Goal: Find specific page/section: Find specific page/section

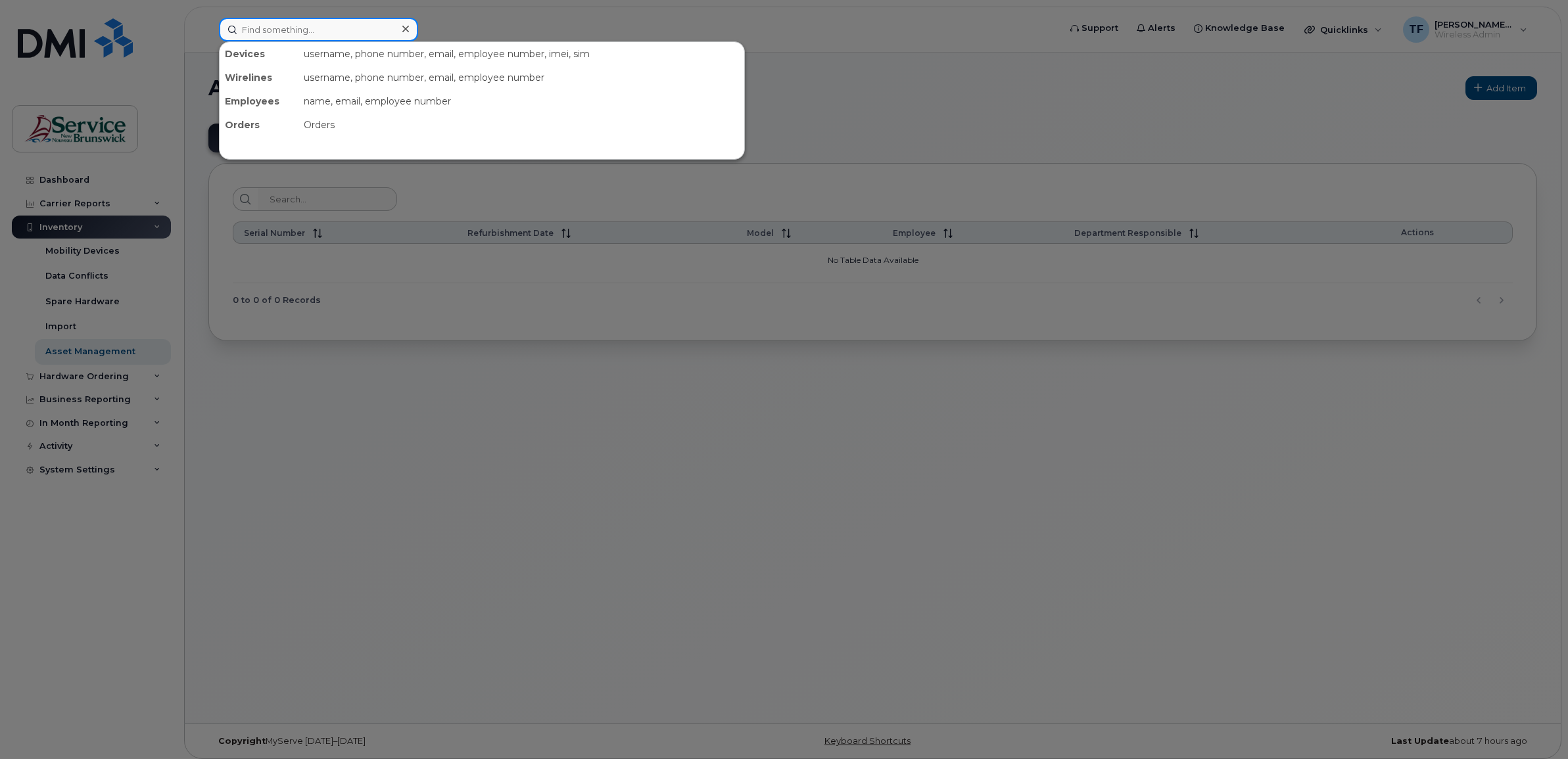
click at [305, 25] on input at bounding box center [318, 30] width 200 height 24
paste input "[PHONE_NUMBER]"
click at [284, 28] on input "[PHONE_NUMBER]" at bounding box center [318, 30] width 200 height 24
click at [261, 26] on input "506-5472049" at bounding box center [318, 30] width 200 height 24
click at [281, 34] on input "5065472049" at bounding box center [318, 30] width 200 height 24
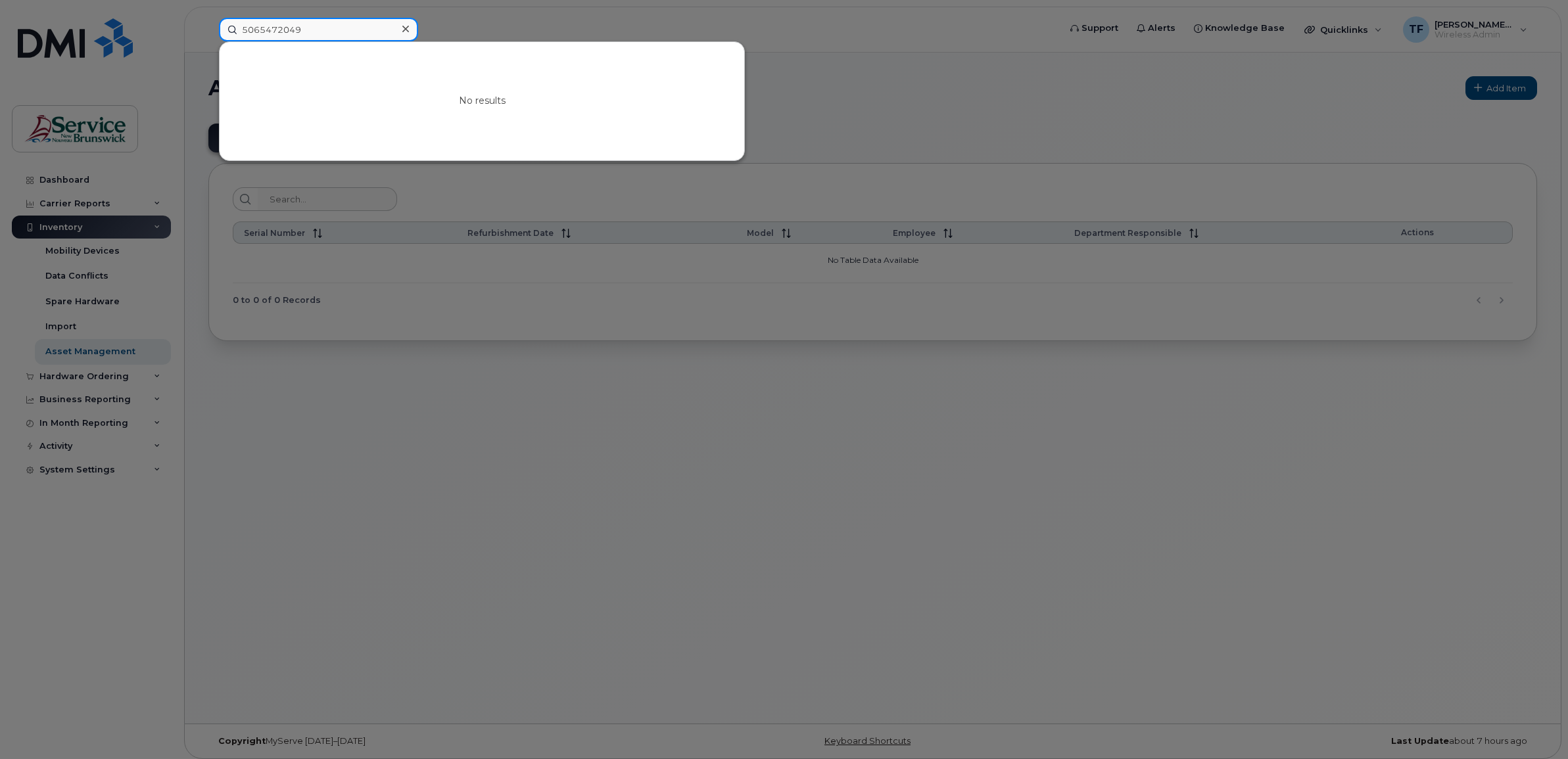
click at [281, 34] on input "5065472049" at bounding box center [318, 30] width 200 height 24
click at [110, 356] on div at bounding box center [784, 379] width 1568 height 759
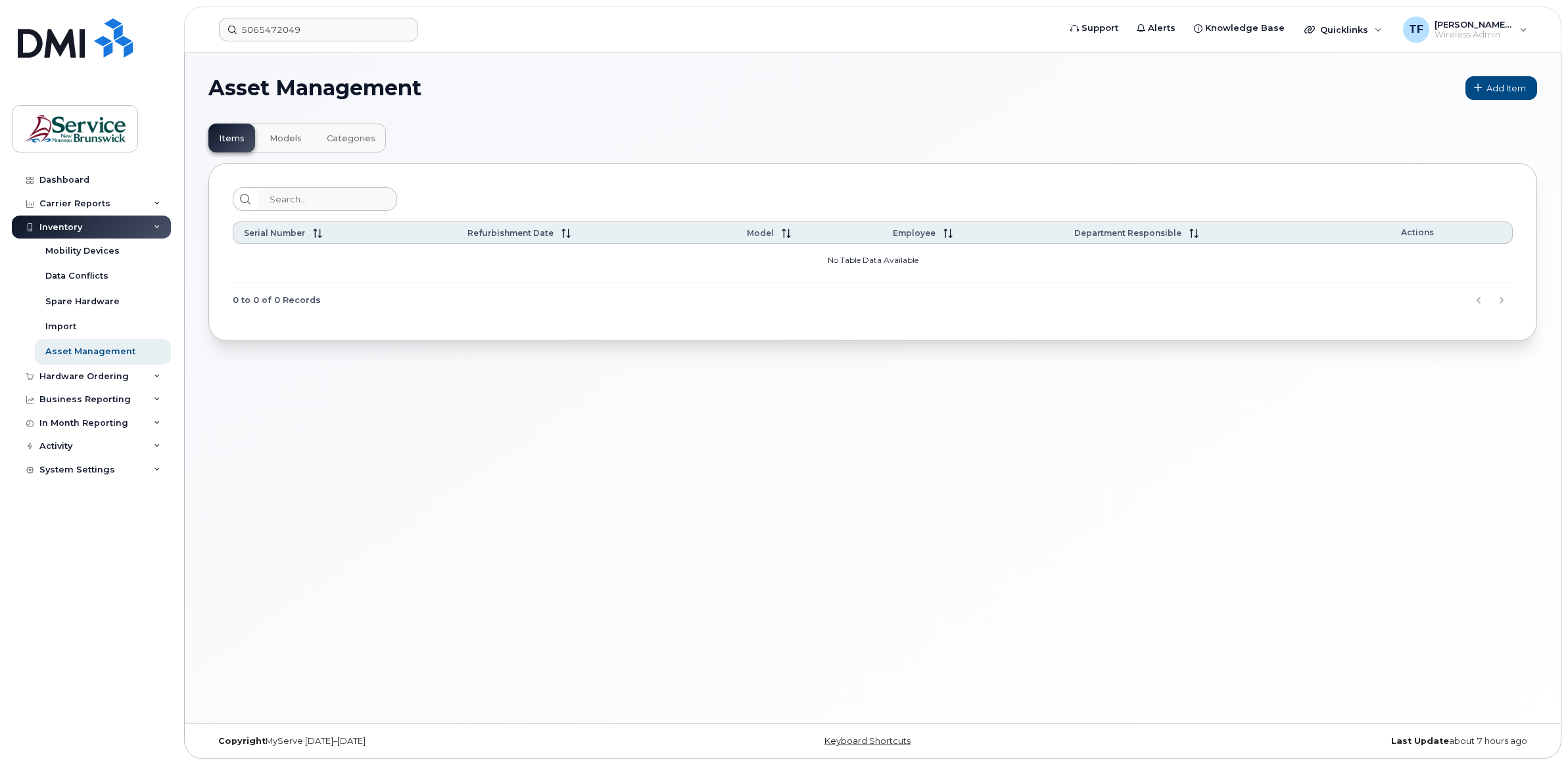
click at [152, 228] on div "Inventory" at bounding box center [91, 228] width 159 height 24
click at [155, 229] on icon at bounding box center [157, 227] width 6 height 6
click at [47, 231] on div "Inventory" at bounding box center [61, 228] width 43 height 11
click at [76, 254] on div "Mobility Devices" at bounding box center [83, 250] width 74 height 12
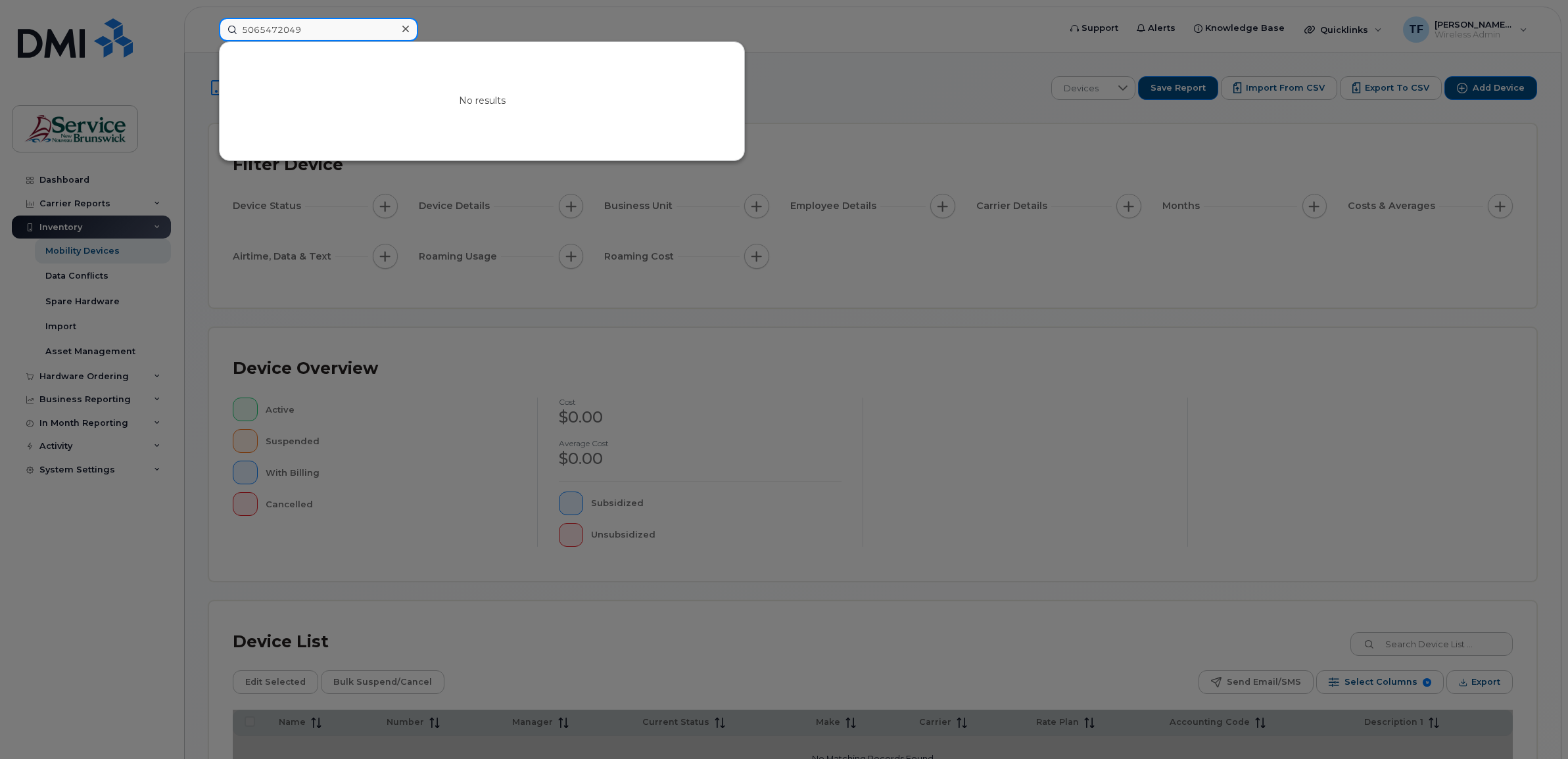
click at [289, 33] on input "5065472049" at bounding box center [318, 30] width 200 height 24
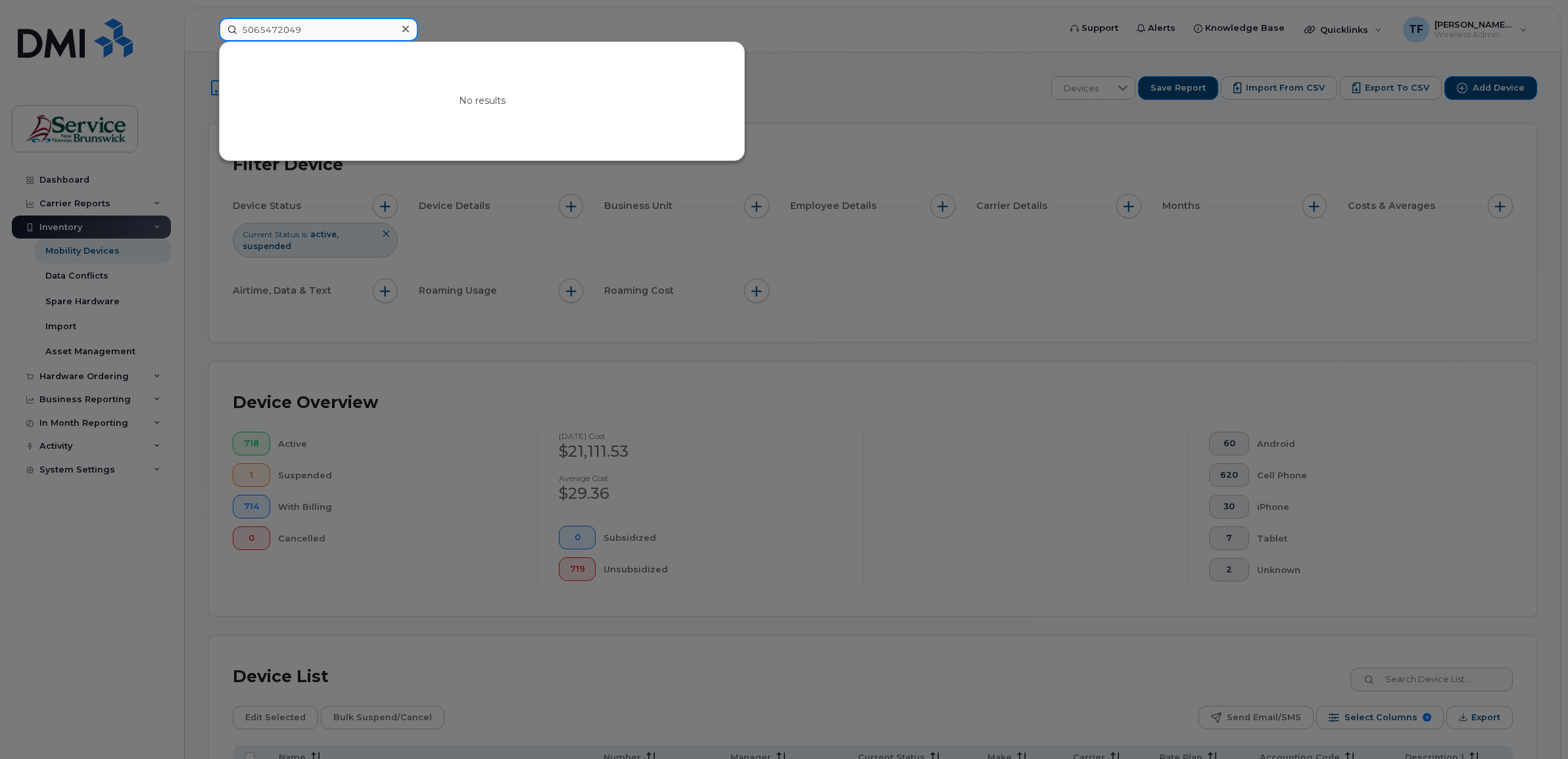
click at [281, 20] on input "5065472049" at bounding box center [318, 30] width 200 height 24
paste input "655-8813"
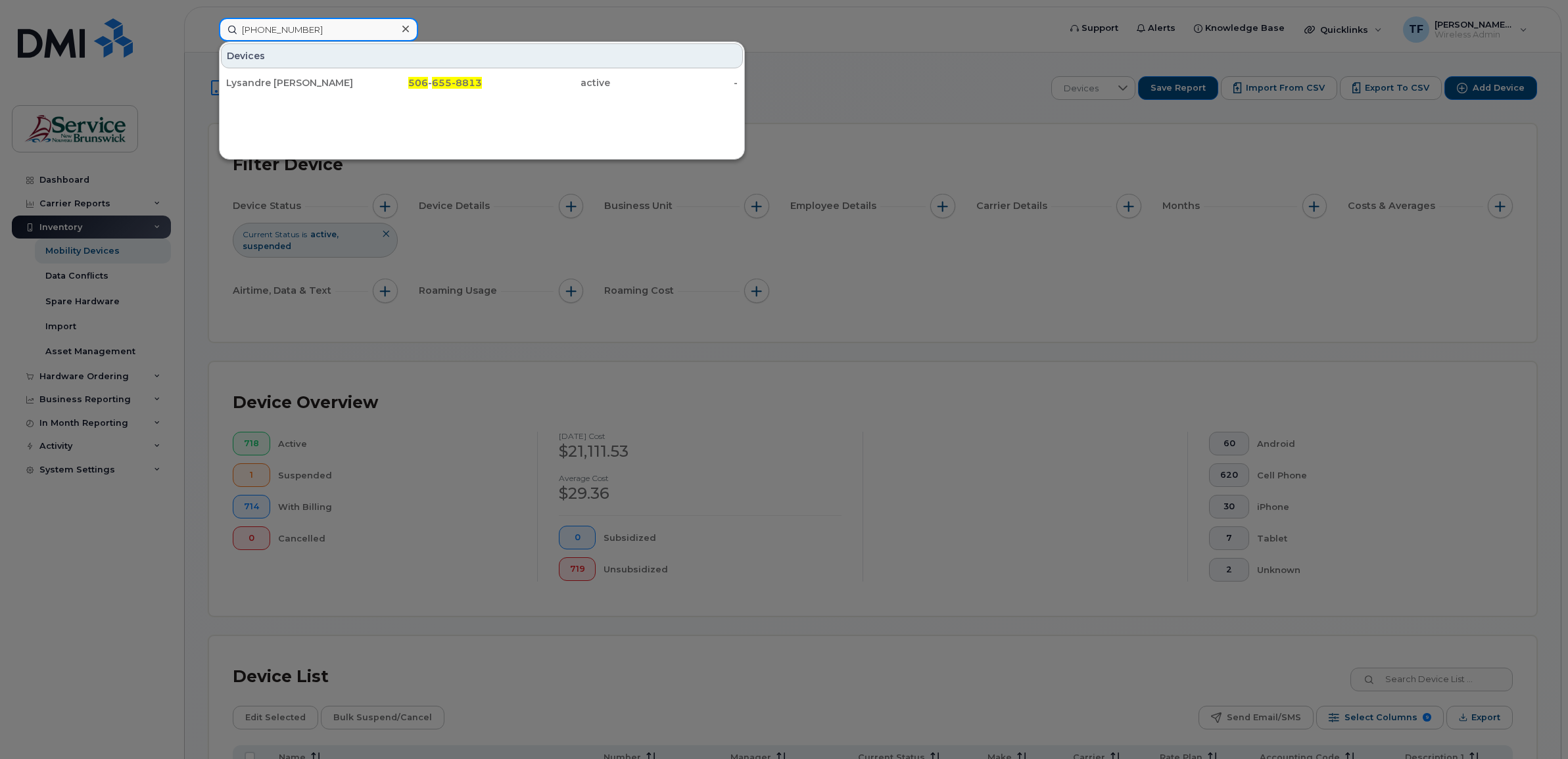
type input "[PHONE_NUMBER]"
